Goal: Task Accomplishment & Management: Use online tool/utility

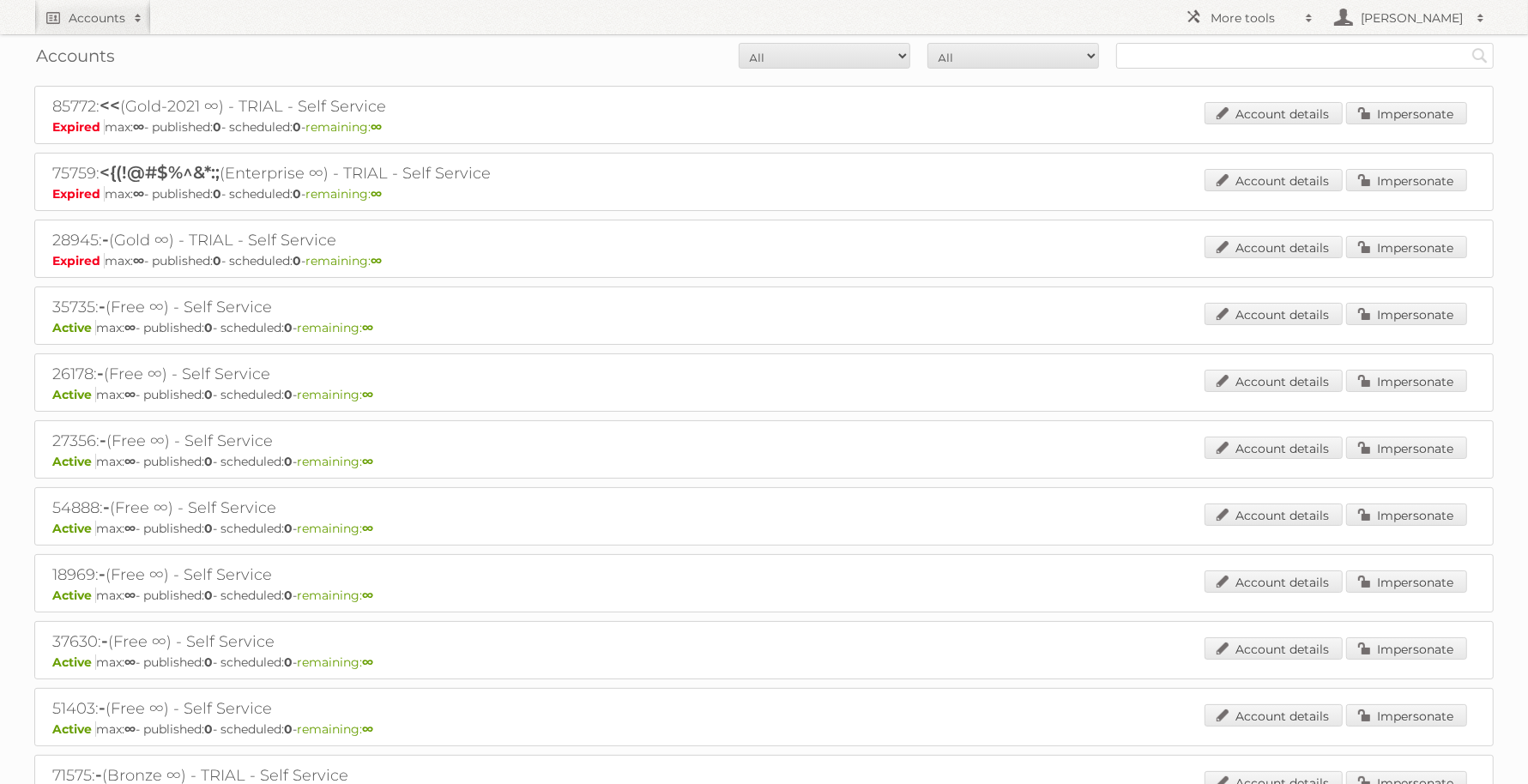
click at [1217, 39] on div "Accounts All Active Expired Pending All Paid Trials Self service Search" at bounding box center [764, 56] width 1460 height 43
click at [1218, 50] on input "text" at bounding box center [1305, 56] width 377 height 25
type input "etos"
click at [1468, 43] on input "Search" at bounding box center [1480, 56] width 25 height 25
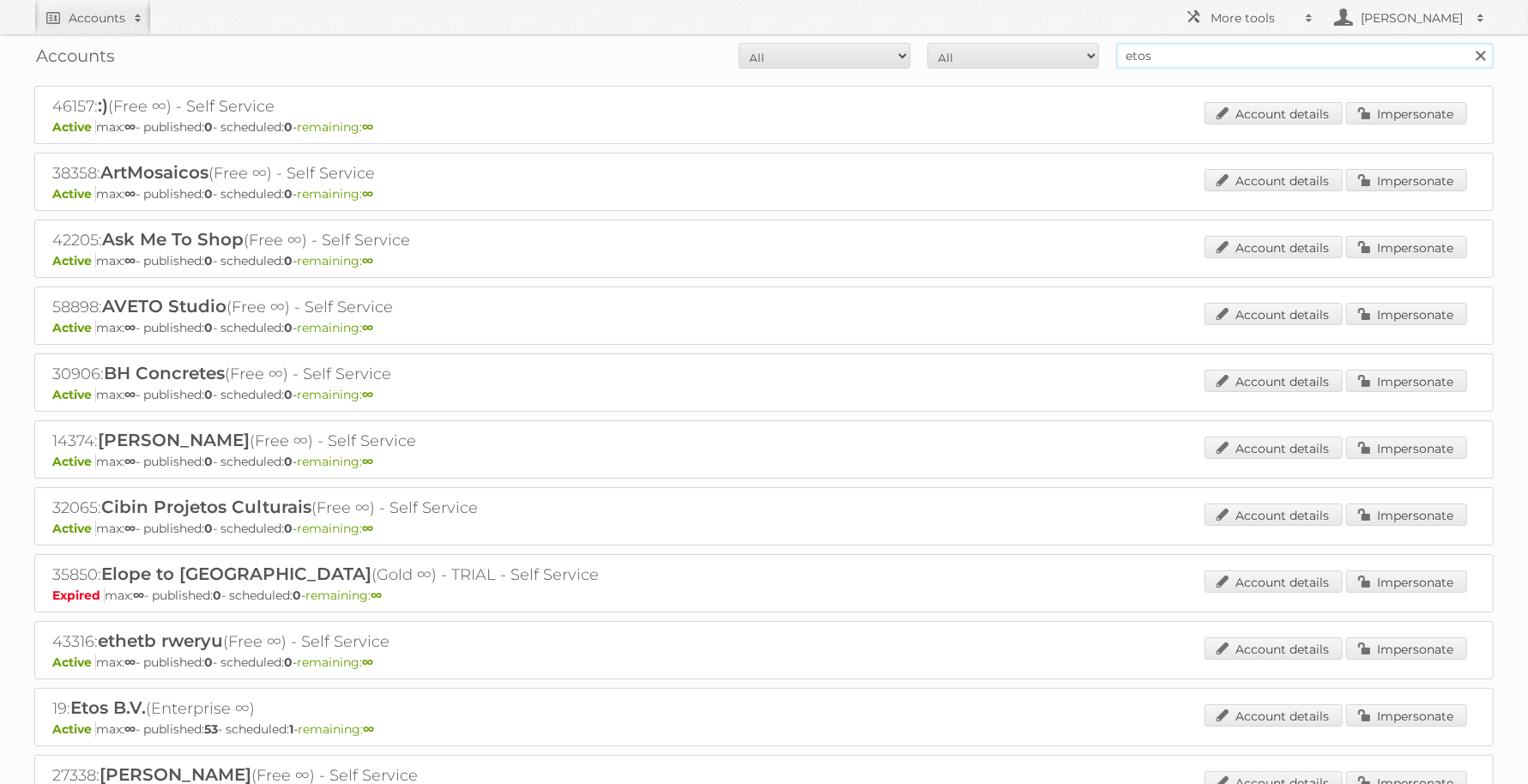
click at [1227, 51] on input "etos" at bounding box center [1305, 56] width 377 height 25
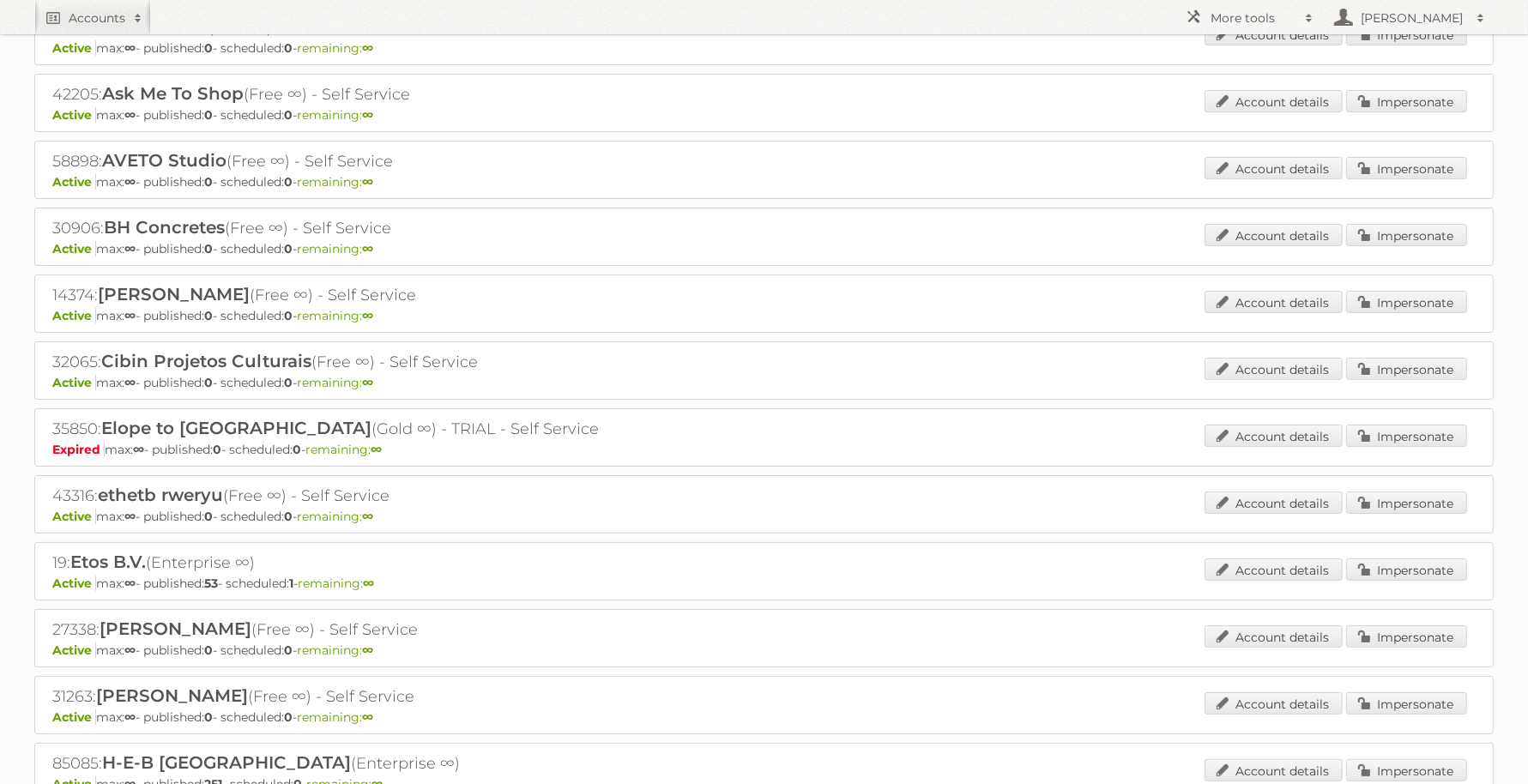
scroll to position [322, 0]
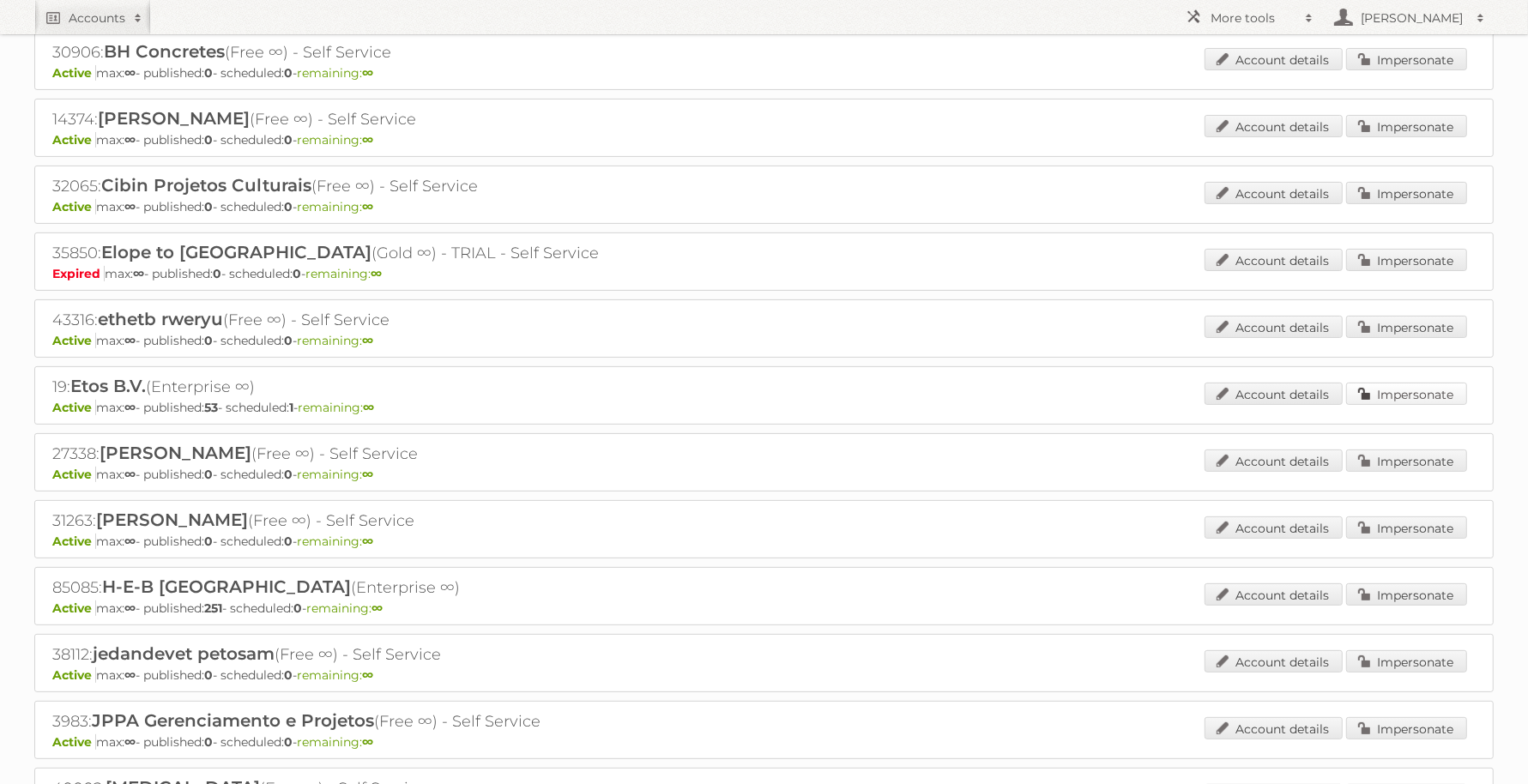
click at [1409, 388] on link "Impersonate" at bounding box center [1407, 393] width 121 height 22
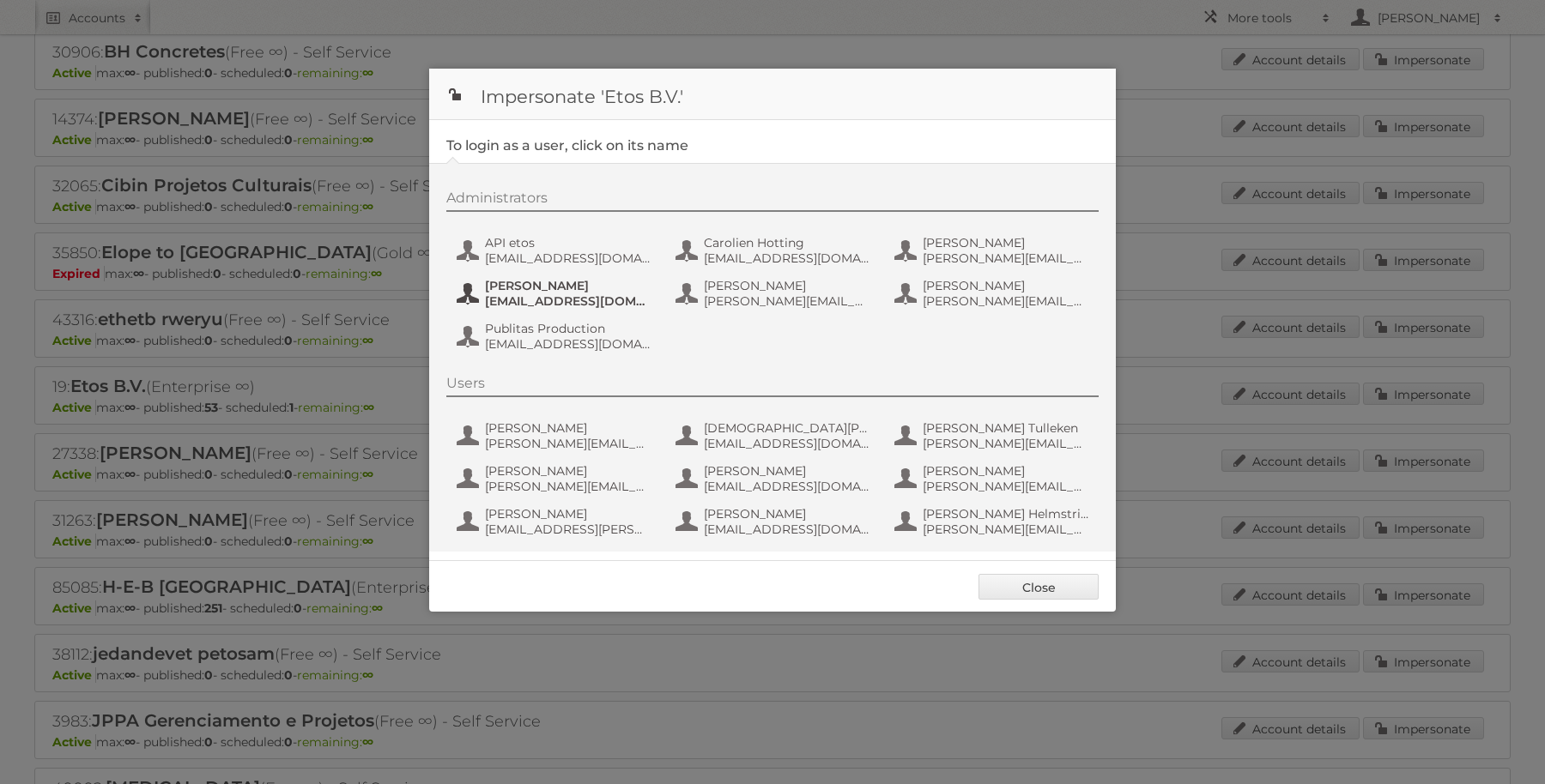
click at [523, 286] on span "[PERSON_NAME]" at bounding box center [568, 286] width 167 height 16
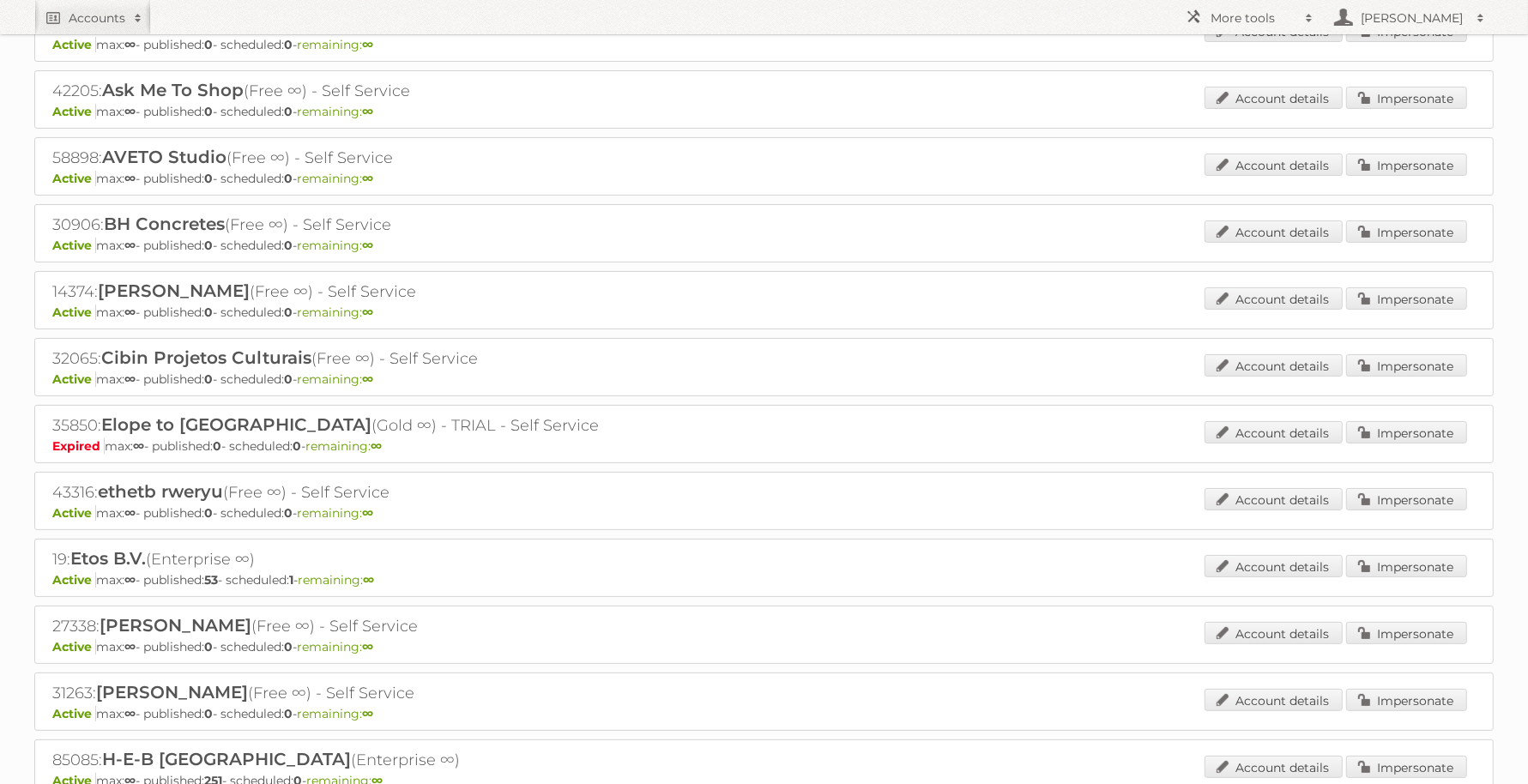
scroll to position [0, 0]
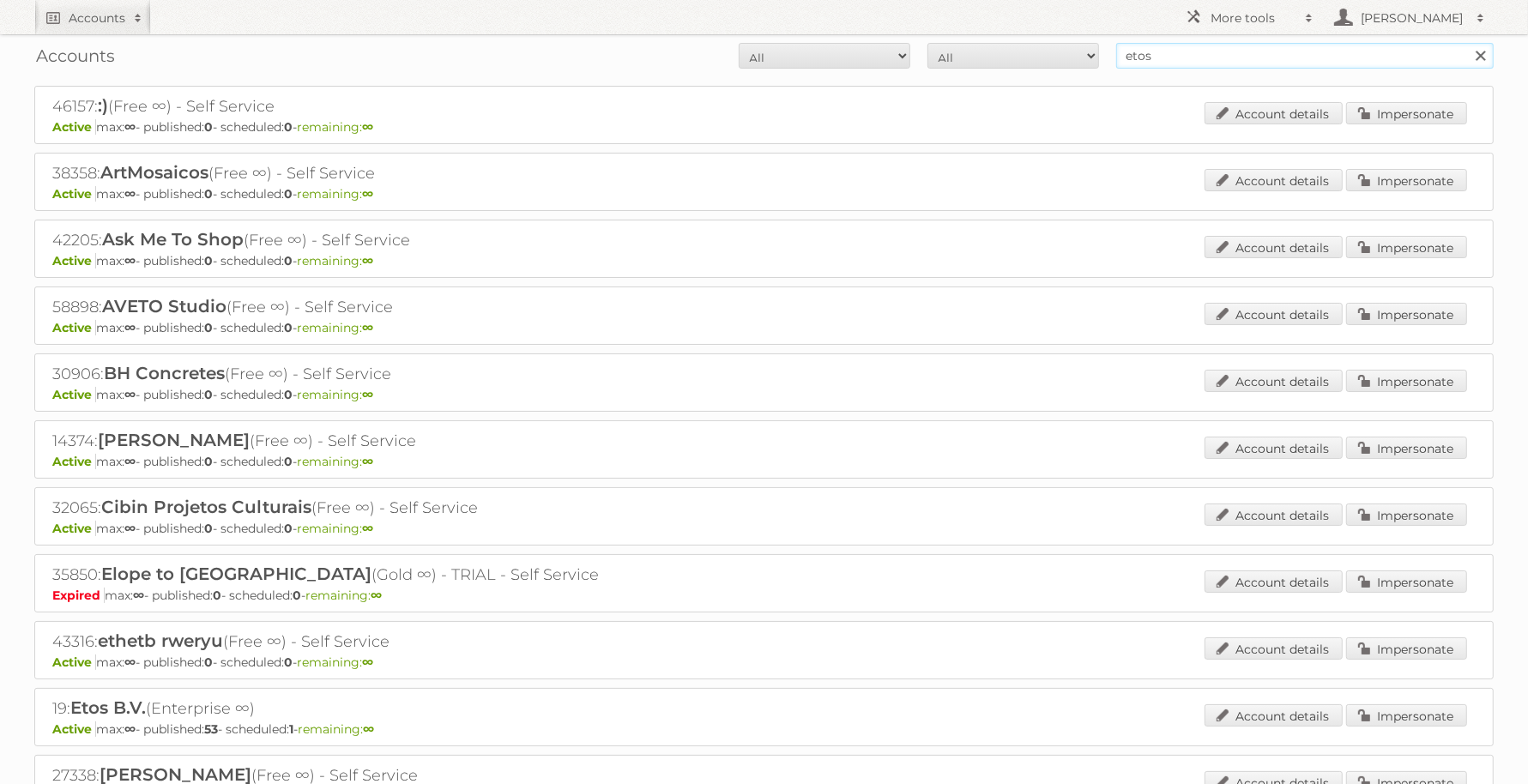
click at [1232, 60] on input "etos" at bounding box center [1305, 56] width 377 height 25
type input "expert"
click at [1468, 43] on input "Search" at bounding box center [1480, 56] width 25 height 25
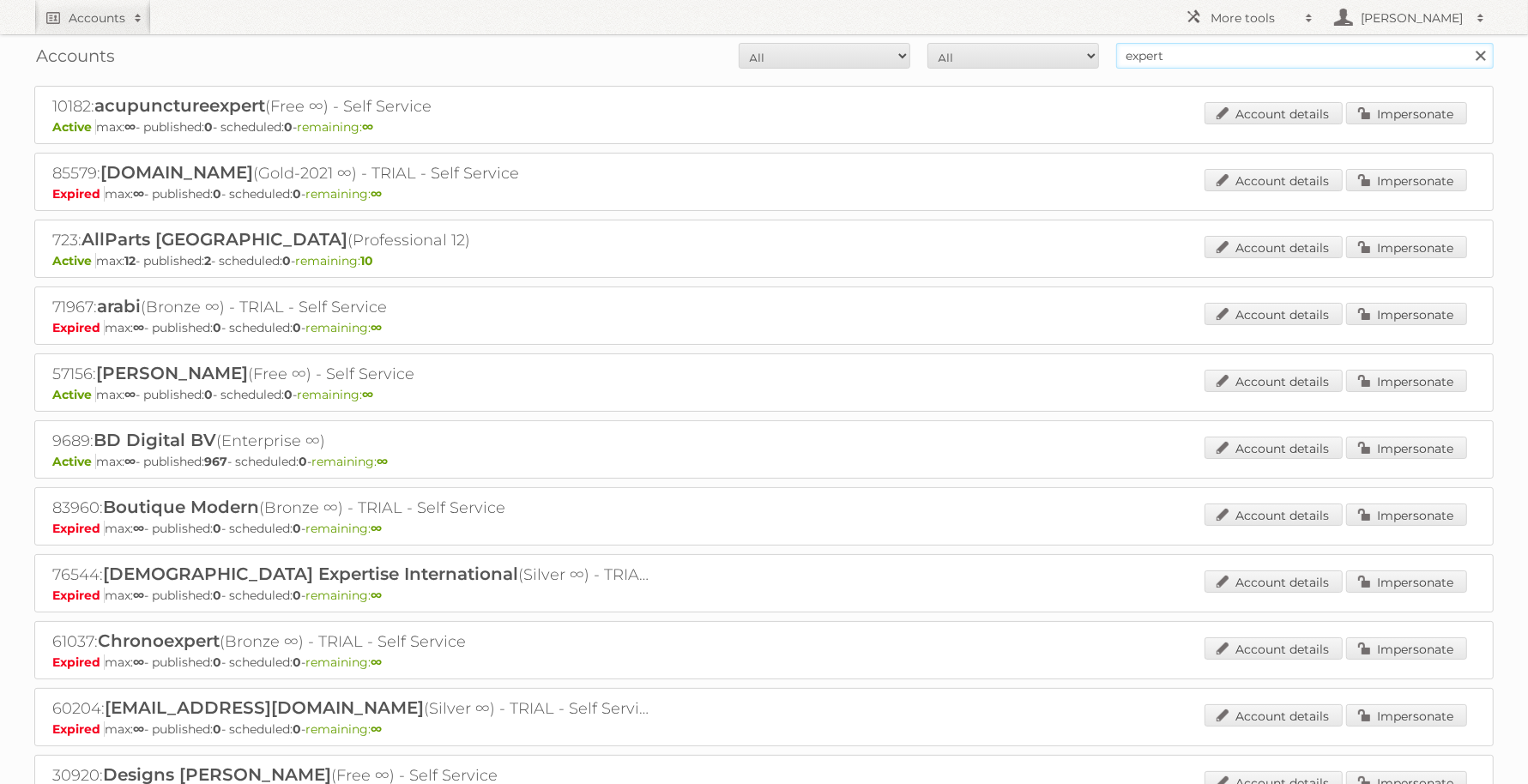
click at [1181, 46] on input "expert" at bounding box center [1305, 56] width 377 height 25
type input "expert lokaal"
click at [1468, 43] on input "Search" at bounding box center [1480, 56] width 25 height 25
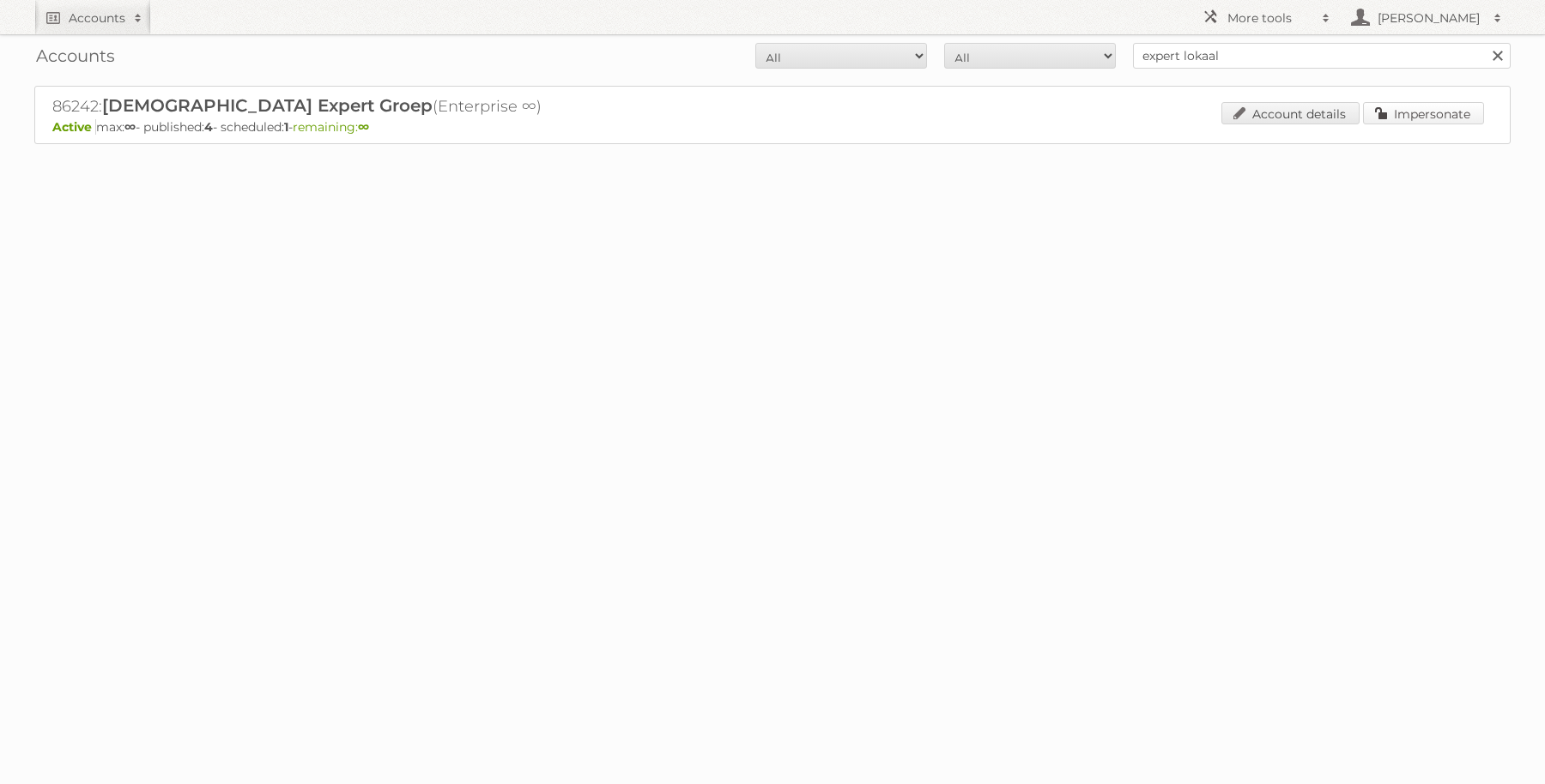
click at [1464, 120] on link "Impersonate" at bounding box center [1423, 113] width 121 height 22
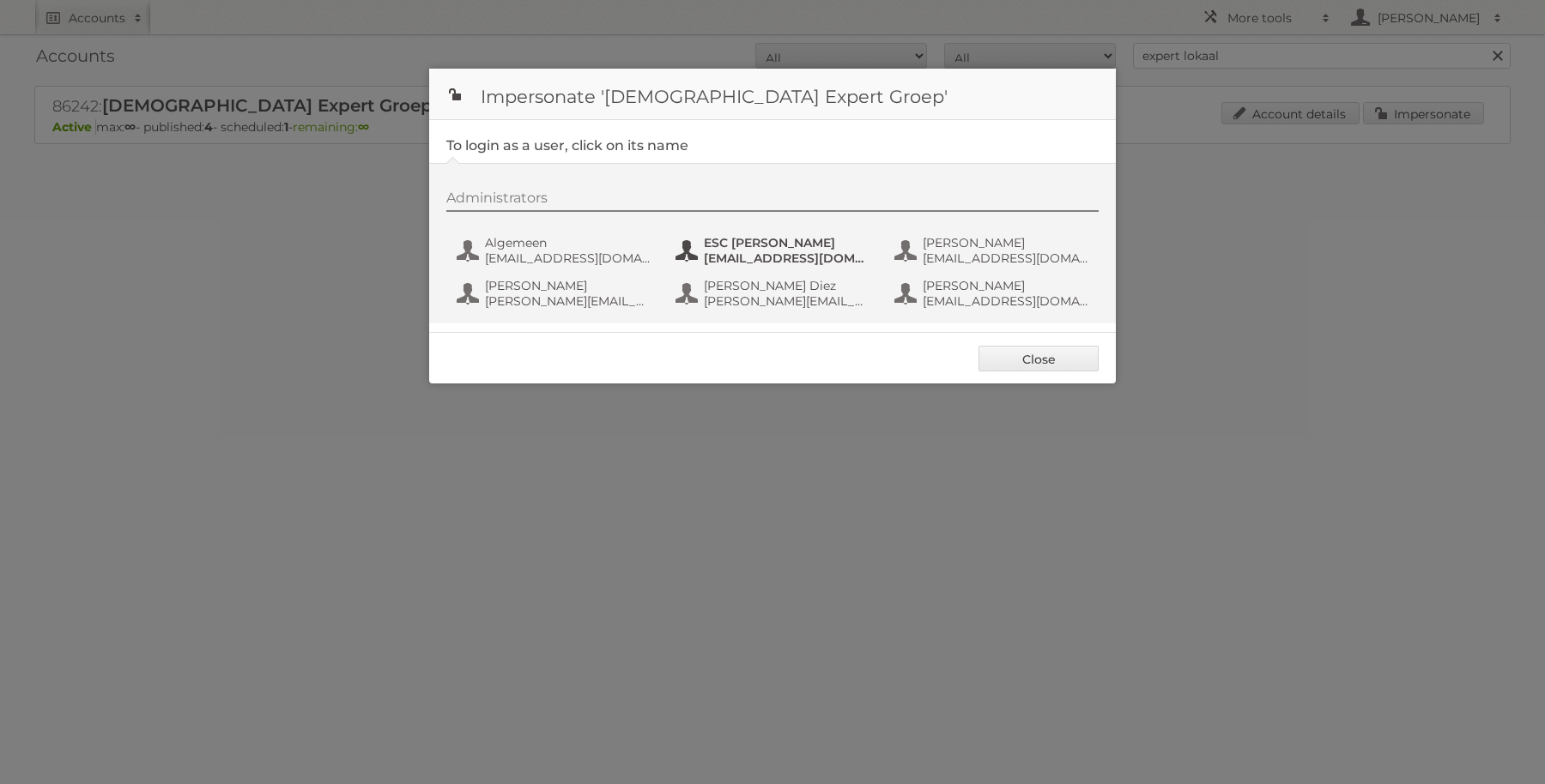
click at [792, 247] on span "ESC Beheer" at bounding box center [787, 243] width 167 height 16
